Goal: Ask a question: Seek information or help from site administrators or community

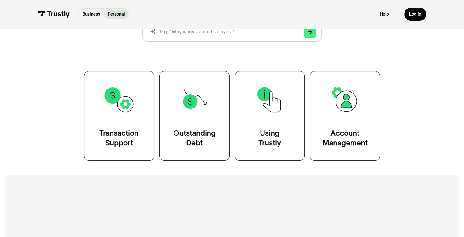
scroll to position [89, 0]
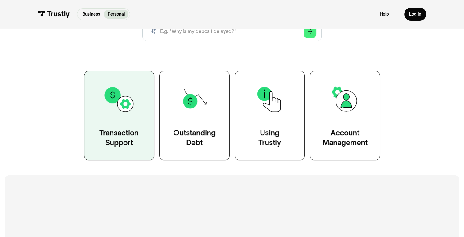
click at [125, 127] on link "Transaction Support" at bounding box center [119, 115] width 71 height 89
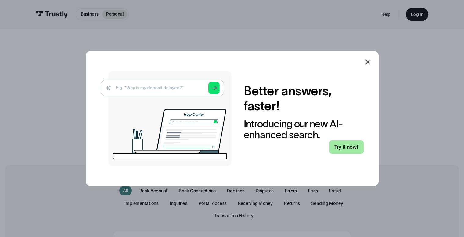
click at [346, 144] on link "Try it now!" at bounding box center [347, 146] width 35 height 13
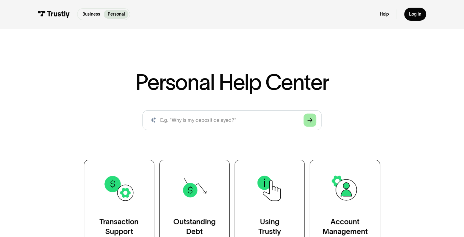
click at [311, 116] on link "Arrow Right" at bounding box center [310, 120] width 13 height 13
click at [314, 121] on link "Arrow Right" at bounding box center [310, 120] width 13 height 13
click at [182, 119] on input "search" at bounding box center [232, 120] width 179 height 20
type input "w"
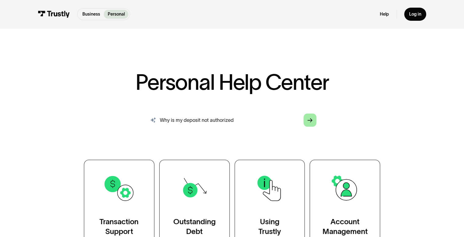
type input "Why is my deposit not authorized"
click at [316, 117] on link "Arrow Right" at bounding box center [310, 120] width 13 height 13
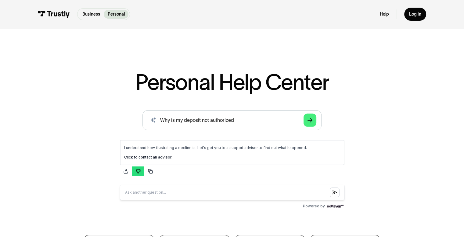
click at [137, 169] on icon "button" at bounding box center [138, 171] width 5 height 5
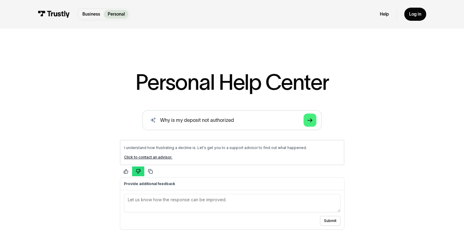
click at [50, 14] on img at bounding box center [54, 14] width 32 height 7
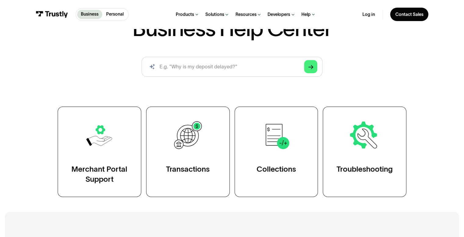
scroll to position [63, 0]
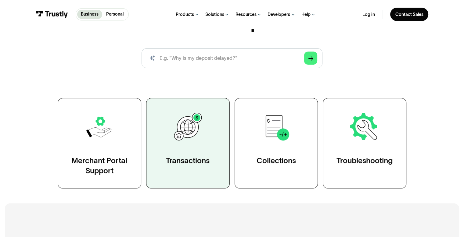
click at [191, 154] on link "Transactions" at bounding box center [188, 143] width 84 height 90
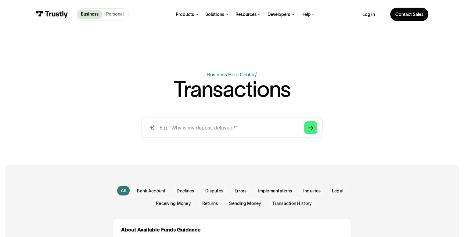
click at [117, 14] on p "Personal" at bounding box center [114, 14] width 17 height 6
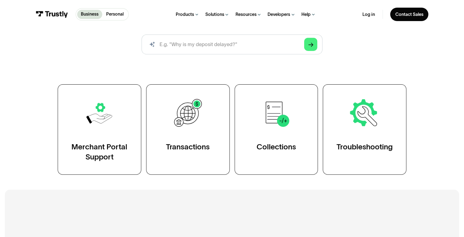
scroll to position [78, 0]
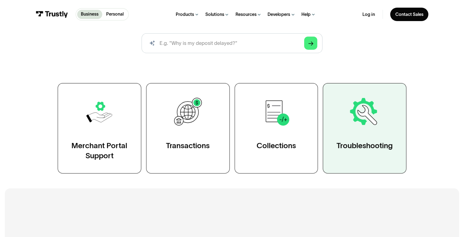
click at [375, 144] on div "Troubleshooting" at bounding box center [365, 146] width 56 height 10
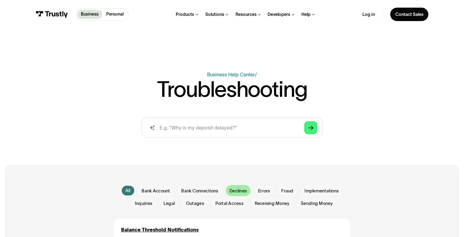
click at [243, 190] on span "Declines" at bounding box center [238, 191] width 17 height 6
click at [269, 190] on span "Errors" at bounding box center [264, 191] width 12 height 6
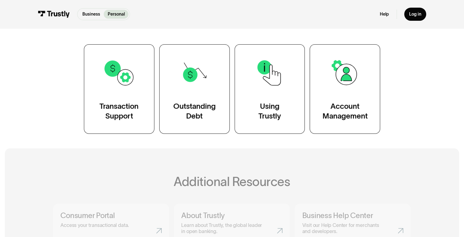
scroll to position [139, 0]
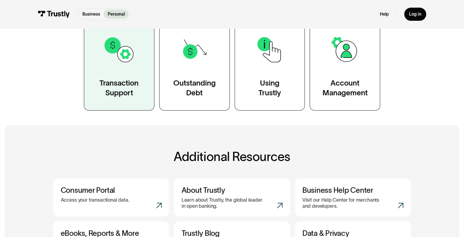
click at [122, 84] on div "Transaction Support" at bounding box center [119, 88] width 39 height 20
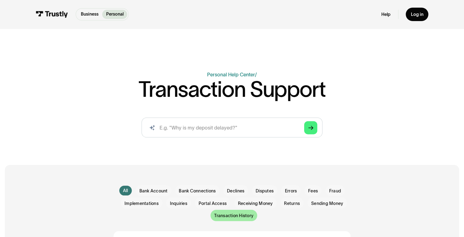
click at [239, 215] on span "Transaction History" at bounding box center [233, 216] width 39 height 6
click at [152, 192] on span "Bank Account" at bounding box center [153, 191] width 28 height 6
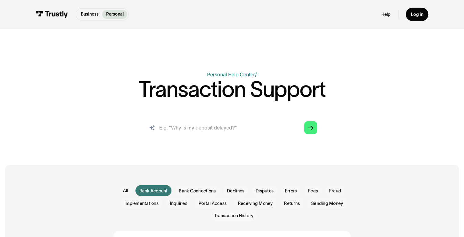
click at [186, 129] on input "search" at bounding box center [232, 128] width 181 height 20
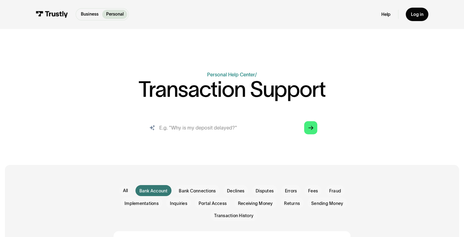
click at [186, 129] on input "search" at bounding box center [232, 128] width 181 height 20
click at [235, 74] on link "Personal Help Center" at bounding box center [231, 74] width 48 height 5
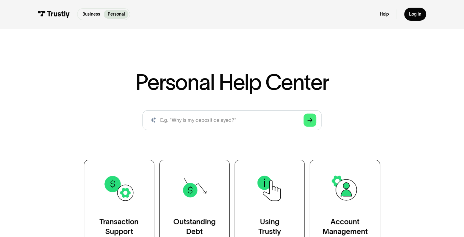
scroll to position [82, 0]
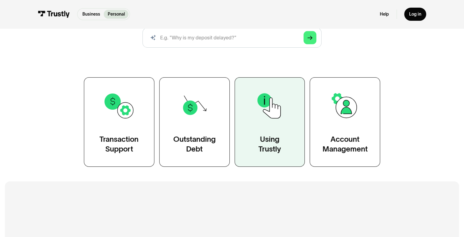
click at [281, 124] on link "Using Trustly" at bounding box center [270, 121] width 71 height 89
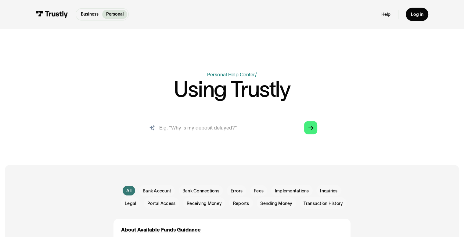
click at [181, 125] on input "search" at bounding box center [232, 128] width 181 height 20
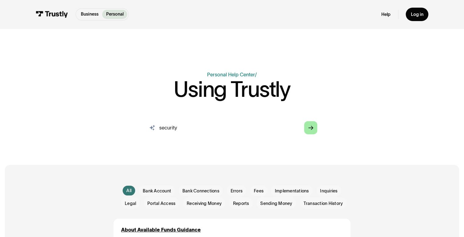
type input "security"
click at [314, 124] on link "Arrow Right" at bounding box center [310, 127] width 13 height 13
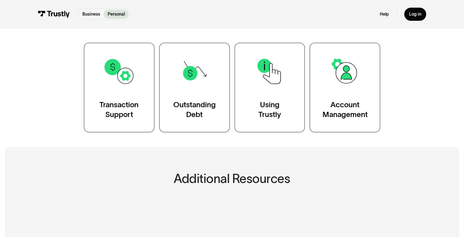
scroll to position [117, 0]
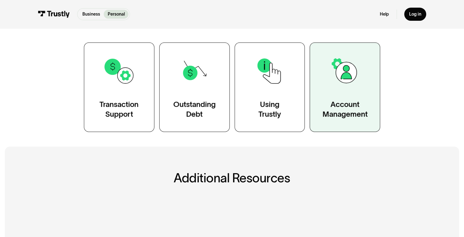
click at [351, 87] on img at bounding box center [345, 71] width 32 height 32
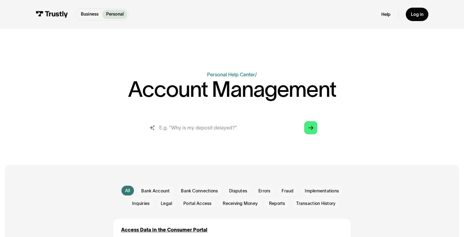
click at [156, 130] on input "search" at bounding box center [232, 128] width 181 height 20
paste input "Security Alert: We detected some unusual activity and as a result, this transac…"
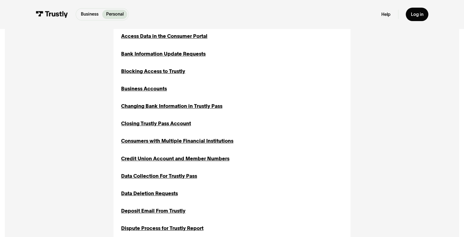
scroll to position [196, 0]
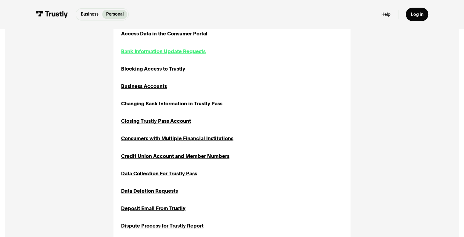
type input "Security Alert: We detected some unusual activity and as a result, this transac…"
click at [182, 54] on div "Bank Information Update Requests" at bounding box center [163, 52] width 85 height 8
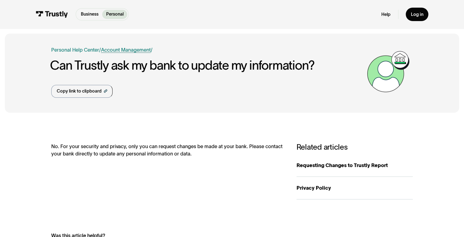
click at [137, 48] on link "Account Management" at bounding box center [126, 49] width 50 height 5
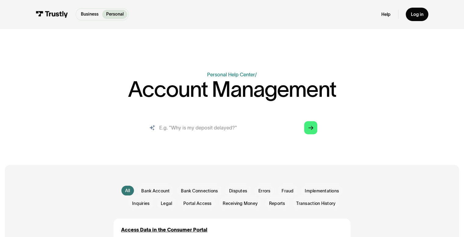
click at [190, 134] on input "search" at bounding box center [232, 128] width 181 height 20
click at [162, 193] on span "Bank Account" at bounding box center [155, 191] width 28 height 6
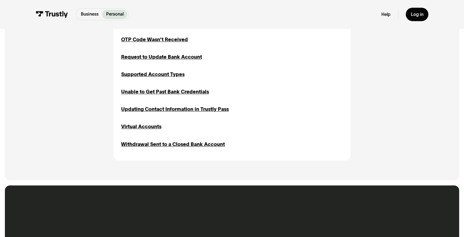
scroll to position [313, 0]
click at [151, 111] on div "Updating Contact Information in Trustly Pass" at bounding box center [175, 109] width 108 height 8
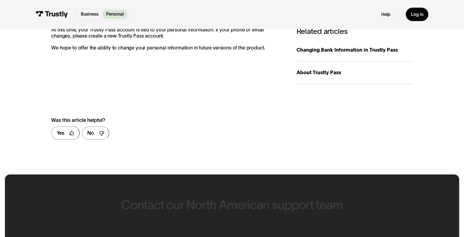
scroll to position [129, 0]
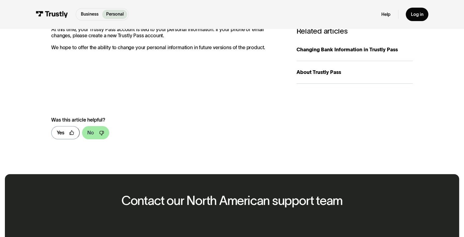
click at [97, 134] on link "No" at bounding box center [95, 132] width 27 height 13
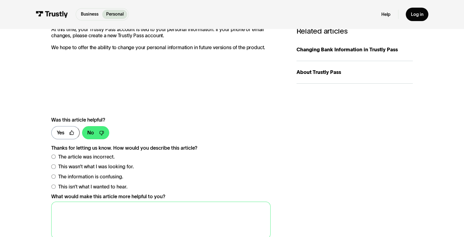
click at [111, 208] on textarea "What would make this article more helpful to you?" at bounding box center [161, 221] width 220 height 38
paste textarea "Security Alert: We detected some unusual activity and as a result, this transac…"
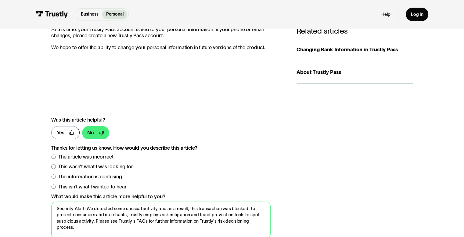
scroll to position [2, 0]
type textarea "Security Alert: We detected some unusual activity and as a result, this transac…"
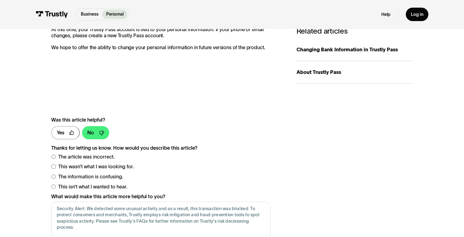
click at [225, 176] on label "The information is confusing." at bounding box center [161, 177] width 220 height 8
click at [306, 217] on div "**********" at bounding box center [232, 180] width 362 height 169
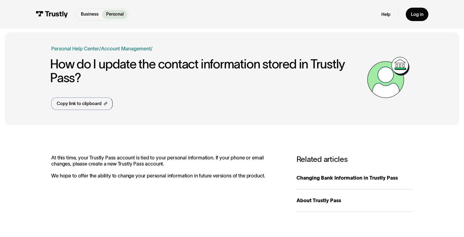
scroll to position [0, 0]
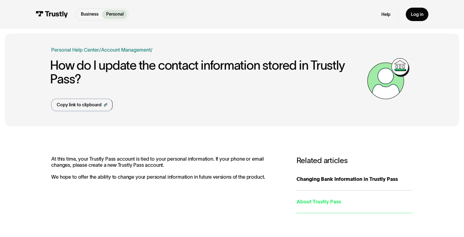
click at [322, 202] on div "About Trustly Pass" at bounding box center [355, 202] width 116 height 8
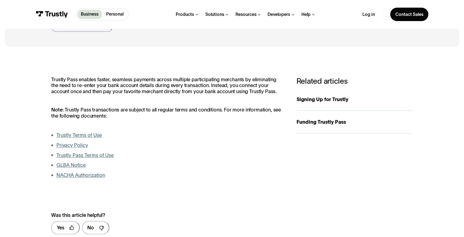
scroll to position [66, 0]
click at [313, 95] on link "Signing Up for Trustly" at bounding box center [355, 99] width 116 height 23
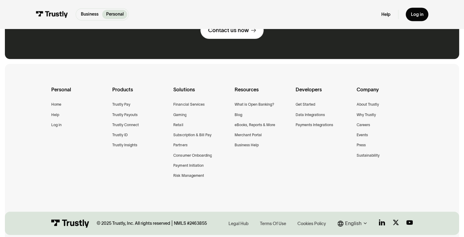
scroll to position [354, 0]
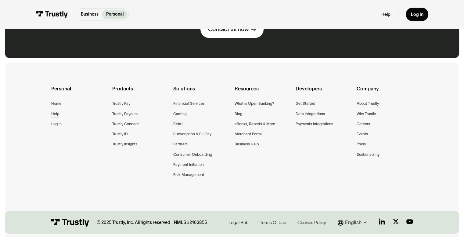
click at [55, 113] on div "Help" at bounding box center [55, 114] width 8 height 6
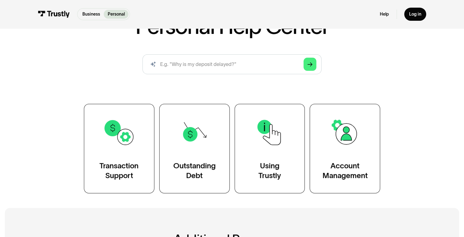
scroll to position [71, 0]
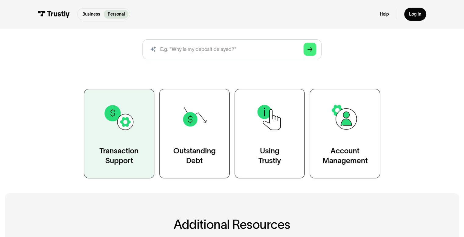
click at [129, 135] on link "Transaction Support" at bounding box center [119, 133] width 71 height 89
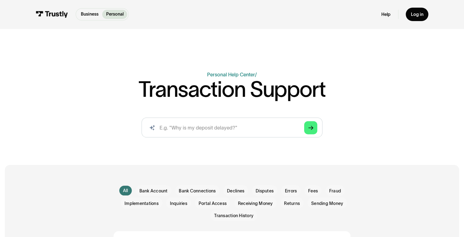
click at [388, 11] on div "Help Log in" at bounding box center [405, 14] width 47 height 13
click at [294, 193] on span "Errors" at bounding box center [291, 191] width 12 height 6
